Goal: Navigation & Orientation: Find specific page/section

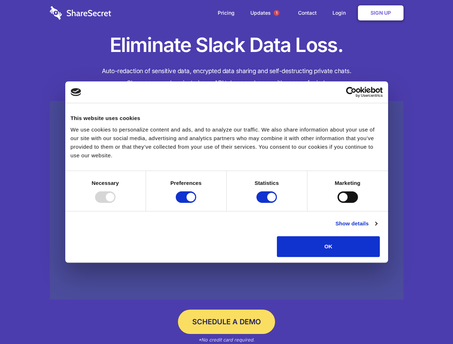
click at [116, 203] on div at bounding box center [105, 197] width 20 height 11
click at [196, 203] on input "Preferences" at bounding box center [186, 197] width 20 height 11
checkbox input "false"
click at [268, 203] on input "Statistics" at bounding box center [266, 197] width 20 height 11
checkbox input "false"
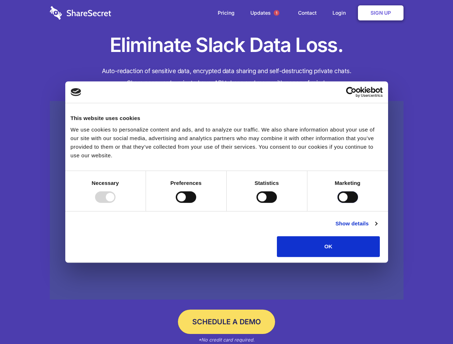
click at [338, 203] on input "Marketing" at bounding box center [348, 197] width 20 height 11
checkbox input "true"
click at [377, 228] on link "Show details" at bounding box center [356, 224] width 42 height 9
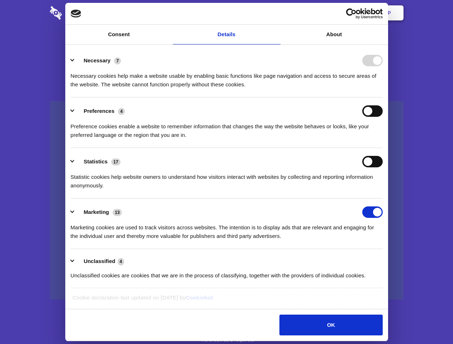
click at [386, 260] on ul "Necessary 7 Necessary cookies help make a website usable by enabling basic func…" at bounding box center [226, 168] width 319 height 242
click at [276, 13] on span "1" at bounding box center [277, 13] width 6 height 6
